Goal: Information Seeking & Learning: Check status

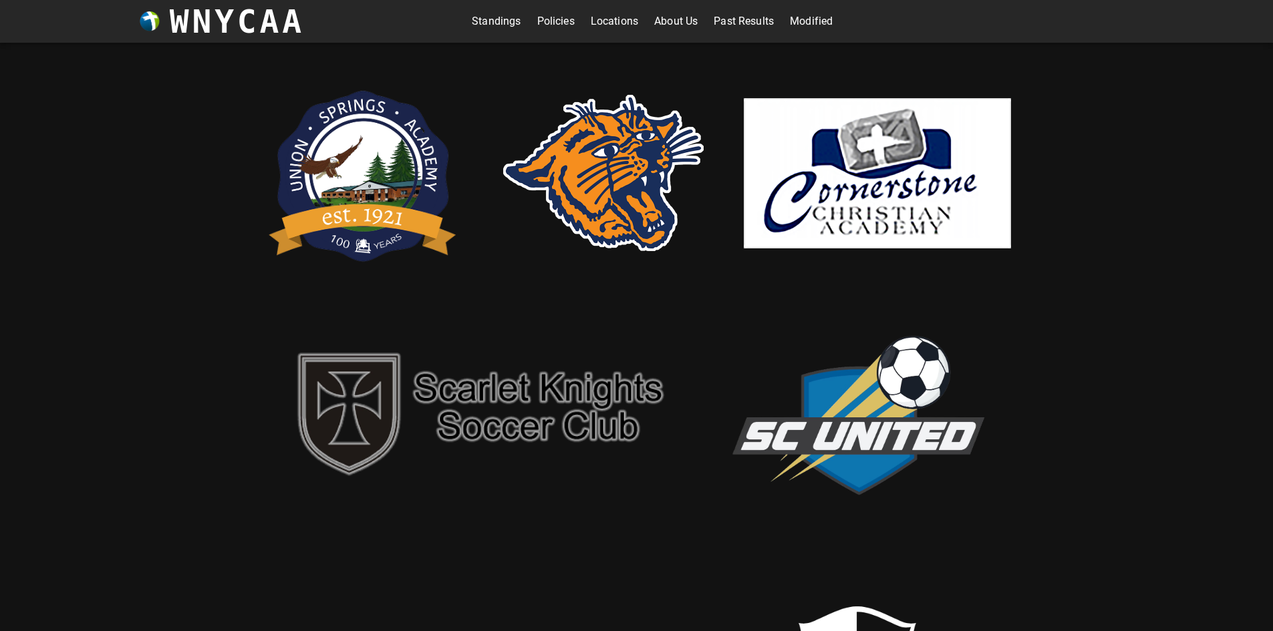
click at [482, 16] on link "Standings" at bounding box center [496, 21] width 49 height 21
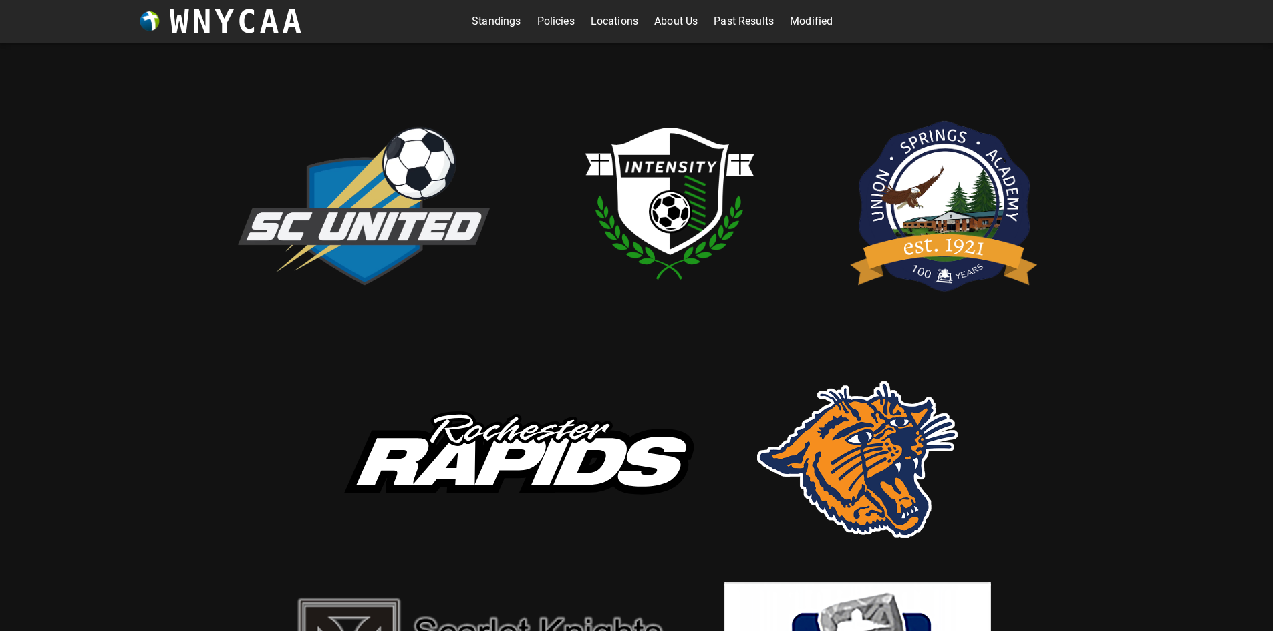
click at [689, 192] on img at bounding box center [669, 202] width 267 height 267
click at [486, 21] on link "Standings" at bounding box center [496, 21] width 49 height 21
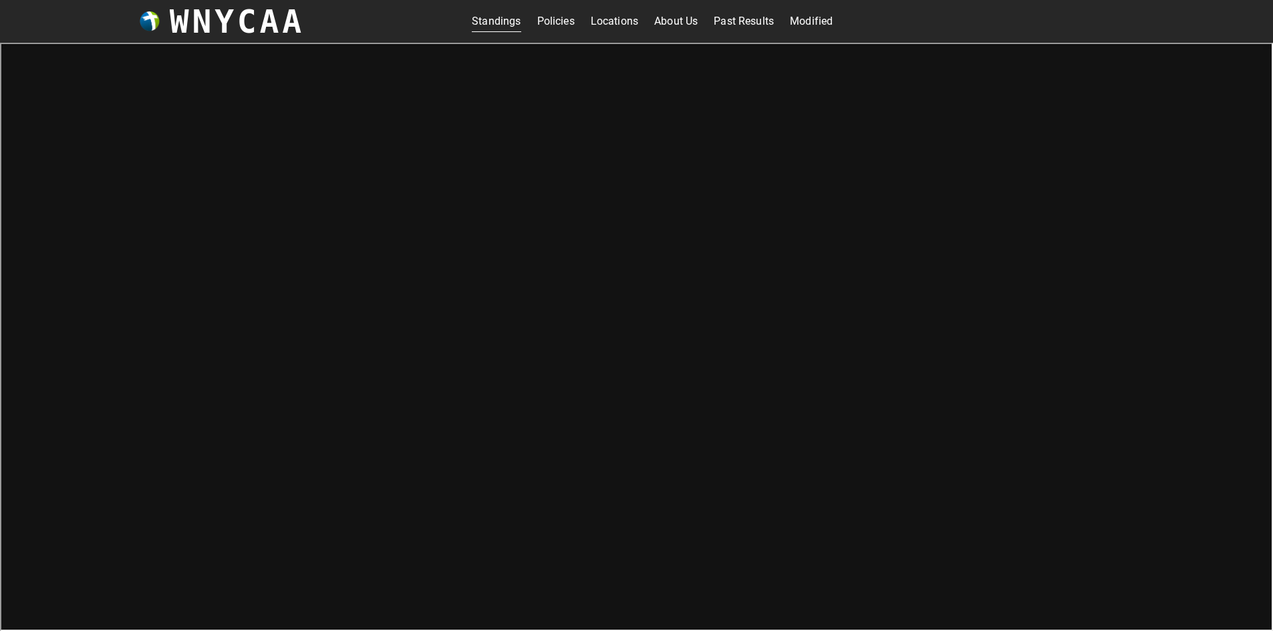
click at [809, 15] on link "Modified" at bounding box center [811, 21] width 43 height 21
click at [738, 17] on link "Past Results" at bounding box center [743, 21] width 60 height 21
